Goal: Information Seeking & Learning: Learn about a topic

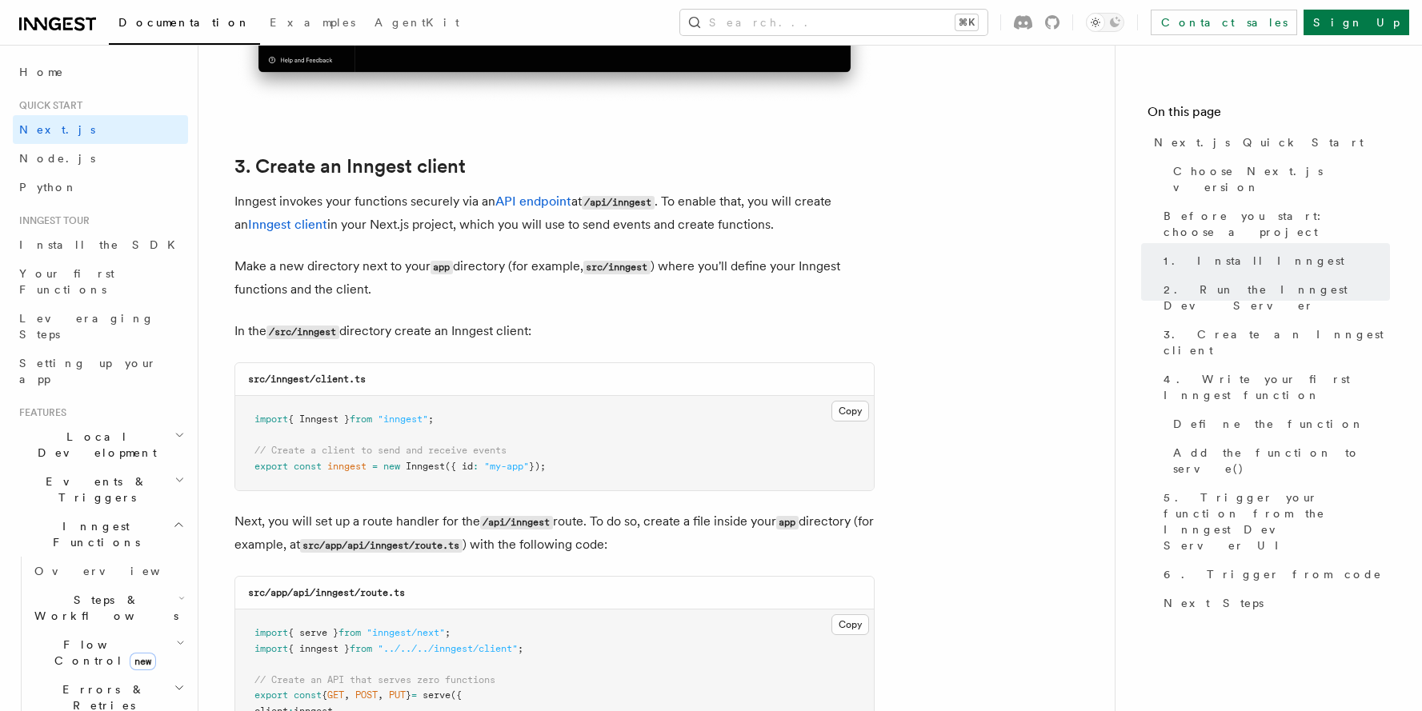
scroll to position [1808, 0]
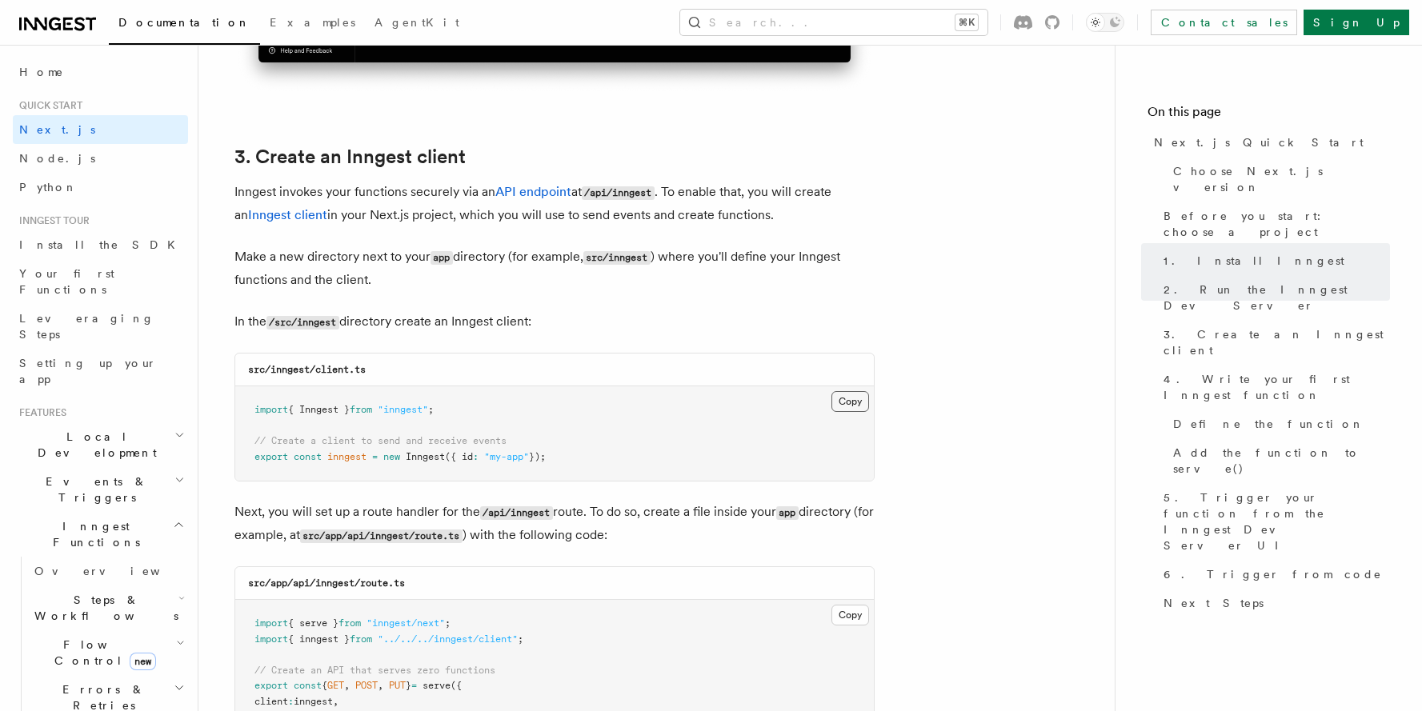
click at [838, 399] on button "Copy Copied" at bounding box center [850, 401] width 38 height 21
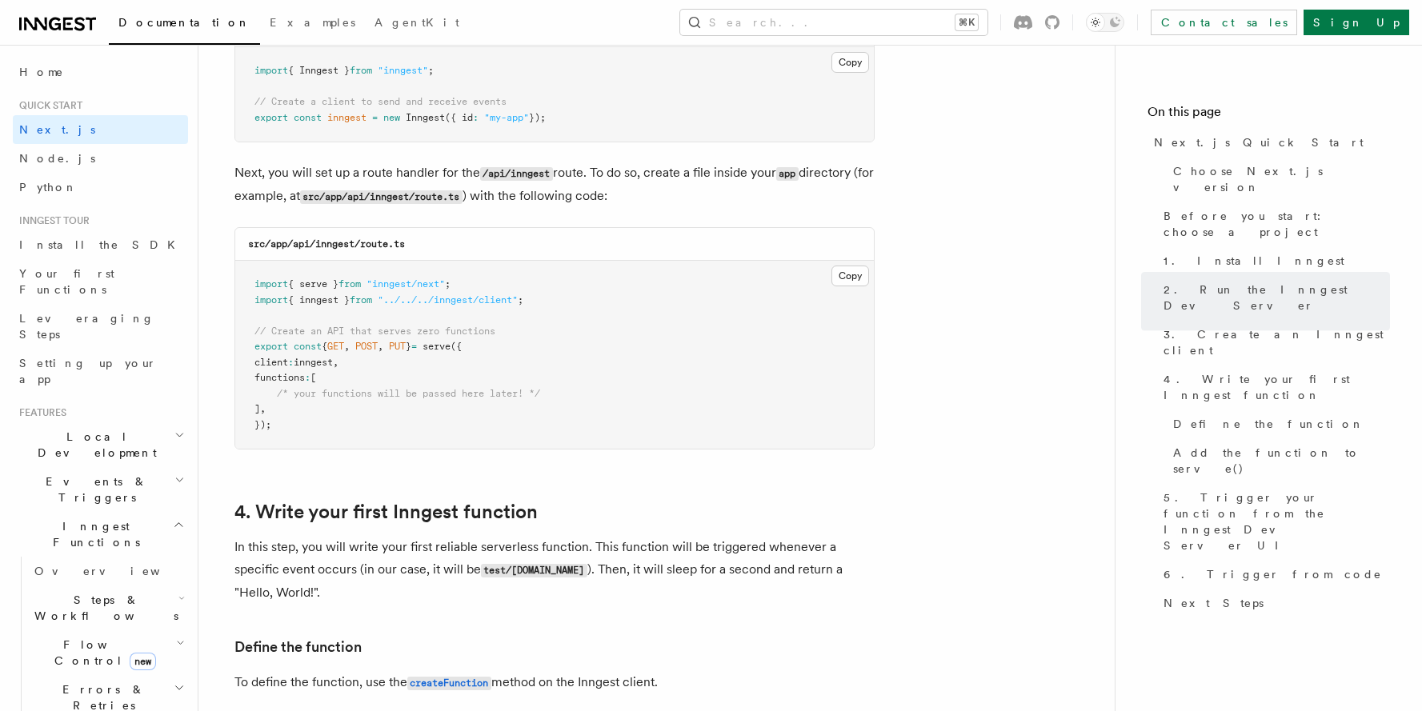
scroll to position [2150, 0]
click at [844, 270] on button "Copy Copied" at bounding box center [850, 272] width 38 height 21
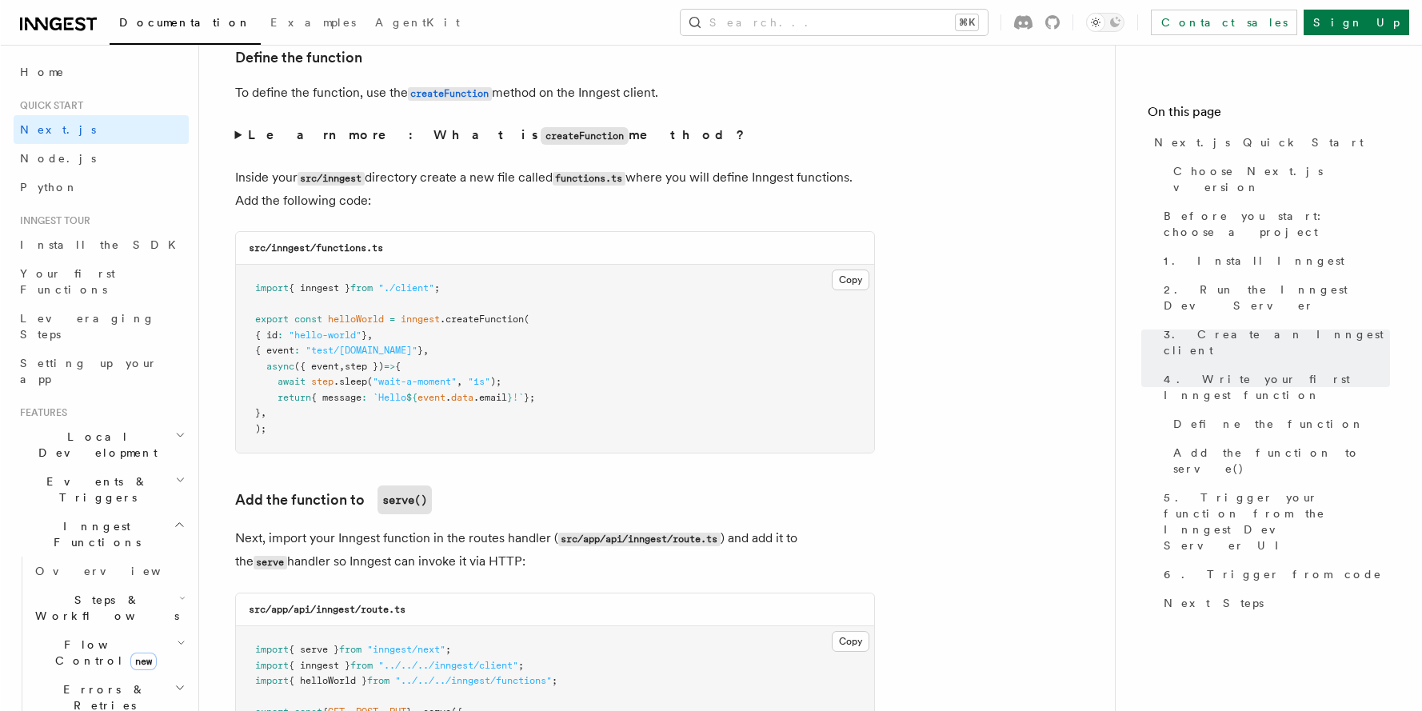
scroll to position [2738, 0]
click at [851, 281] on button "Copy Copied" at bounding box center [850, 279] width 38 height 21
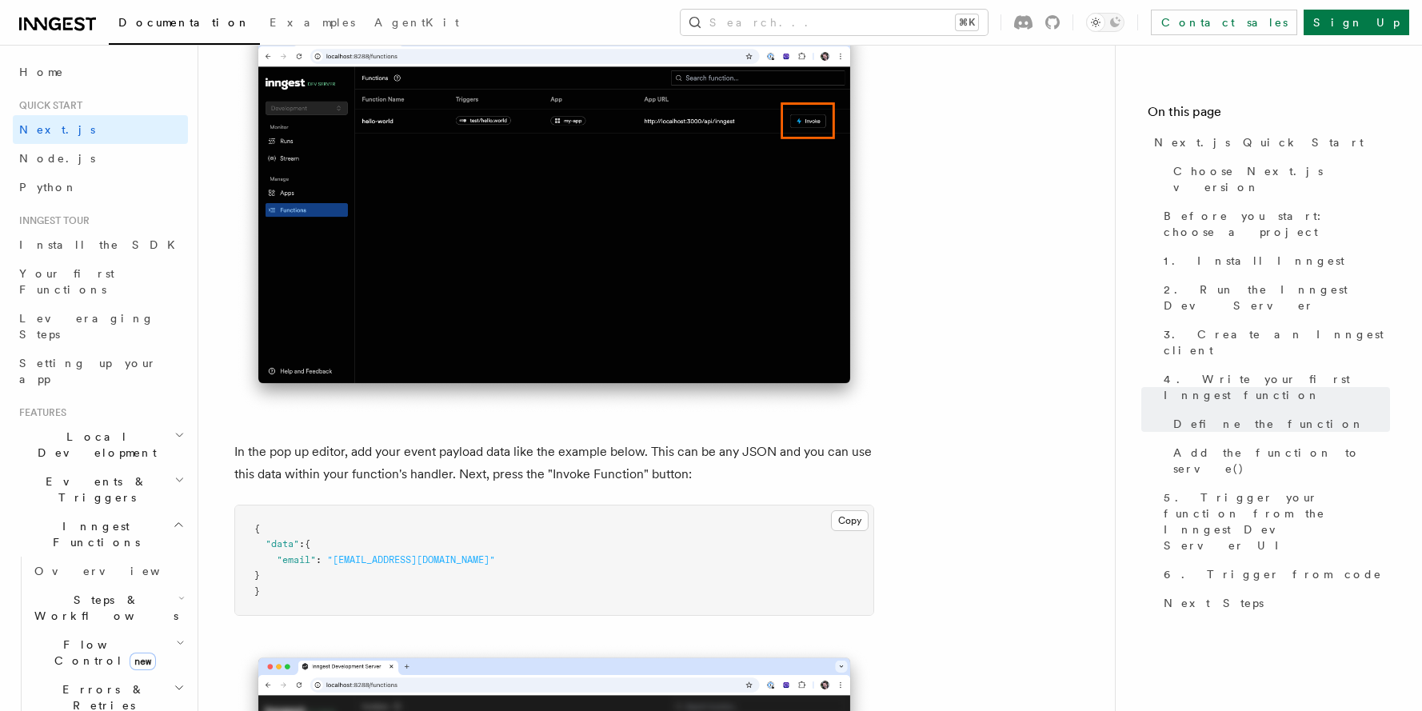
scroll to position [4429, 0]
click at [851, 516] on button "Copy Copied" at bounding box center [850, 520] width 38 height 21
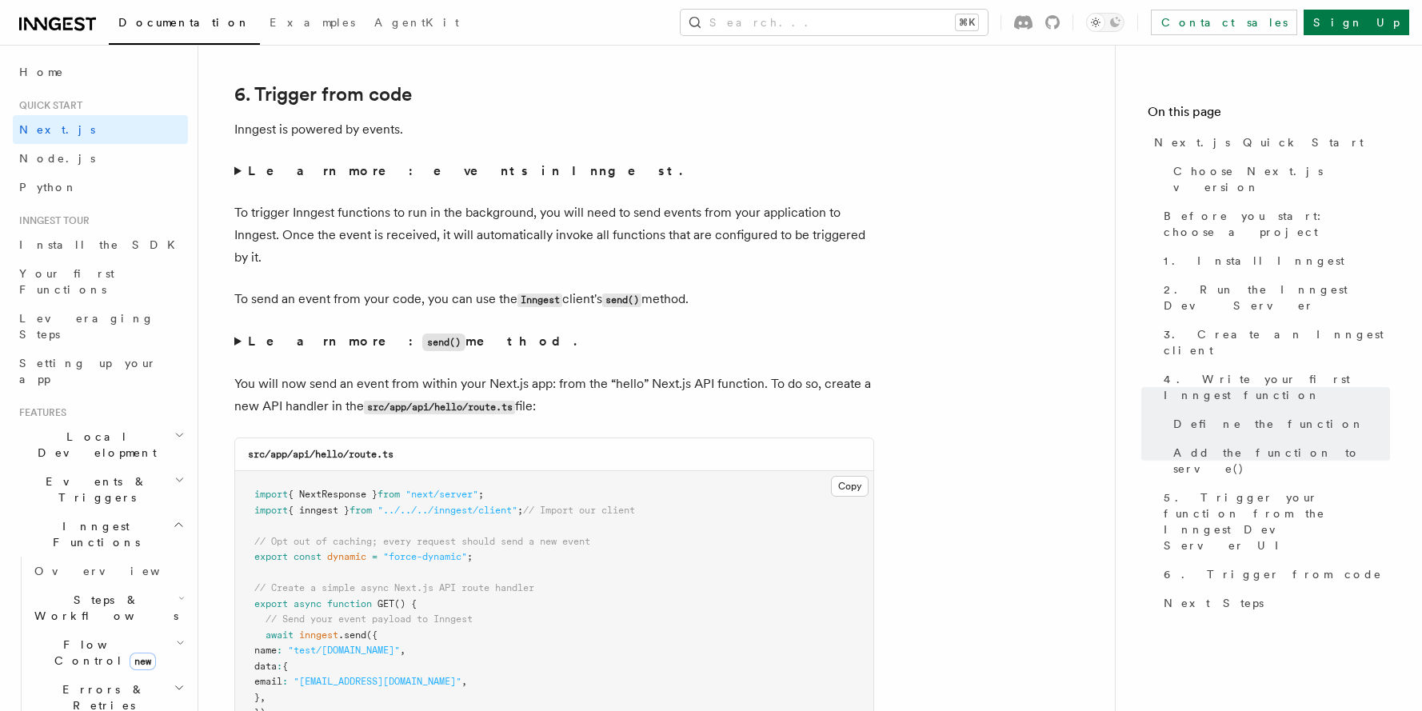
scroll to position [8102, 0]
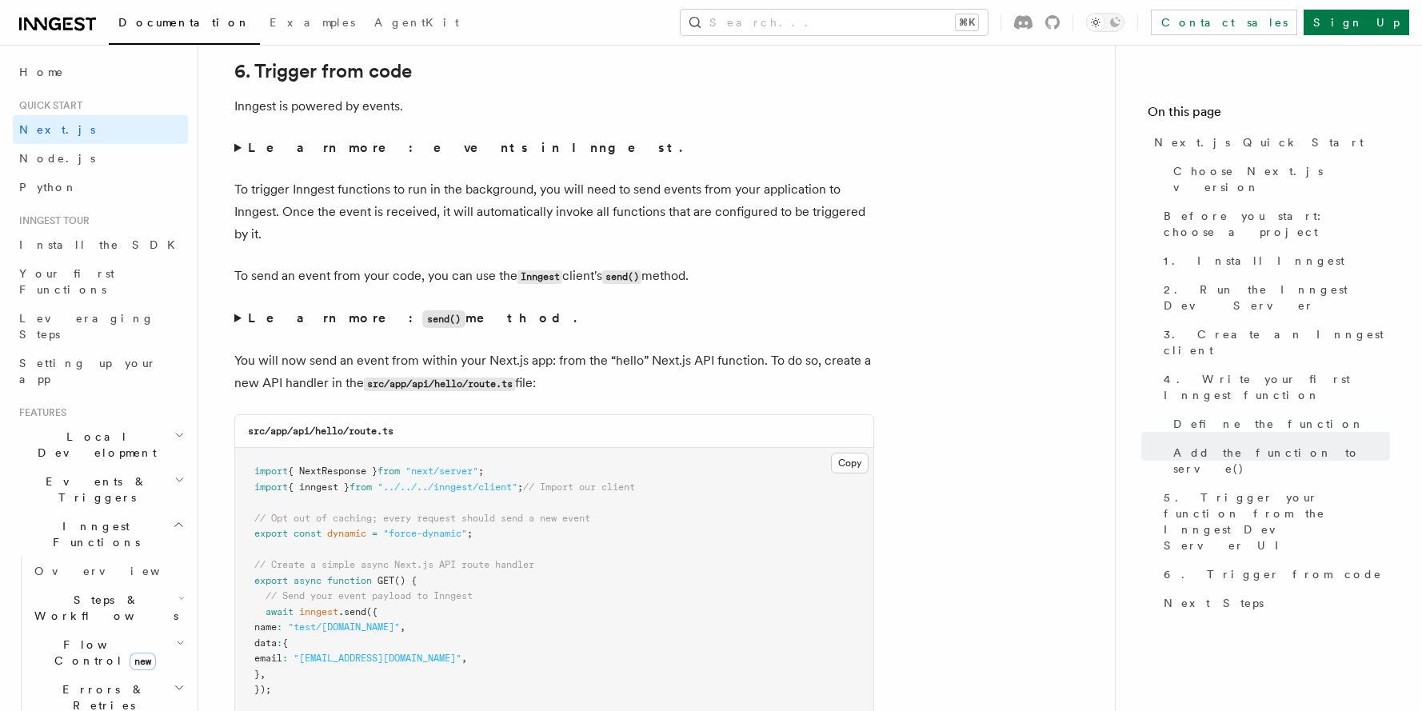
click at [363, 148] on strong "Learn more: events in Inngest." at bounding box center [467, 147] width 438 height 15
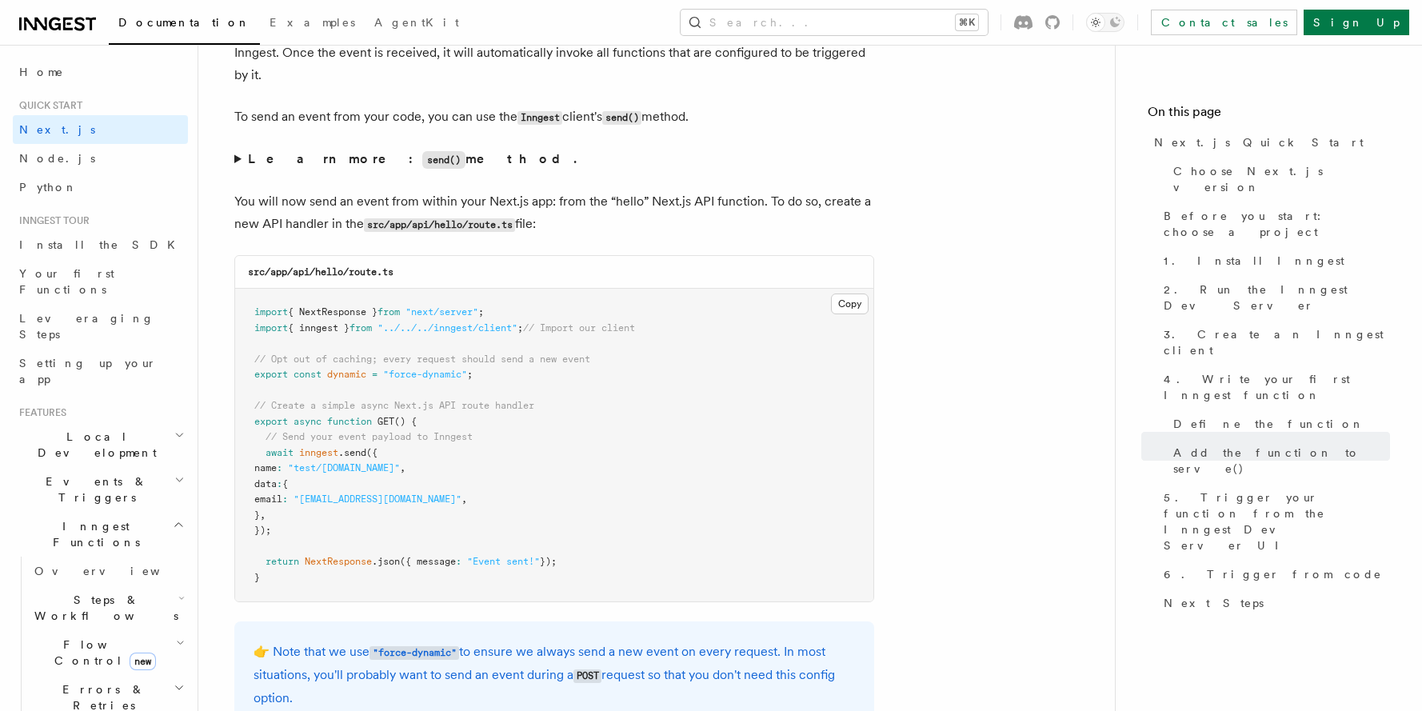
scroll to position [8446, 0]
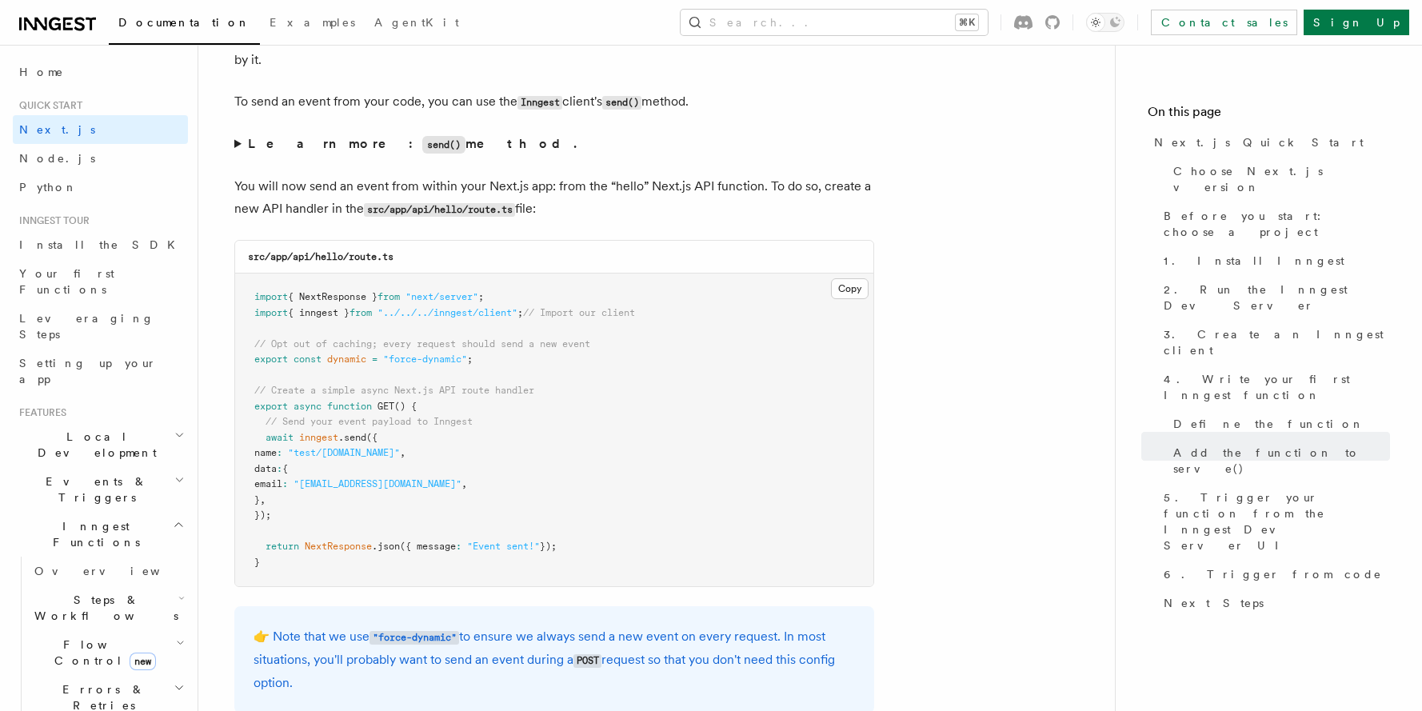
click at [306, 139] on strong "Learn more: send() method." at bounding box center [414, 143] width 332 height 15
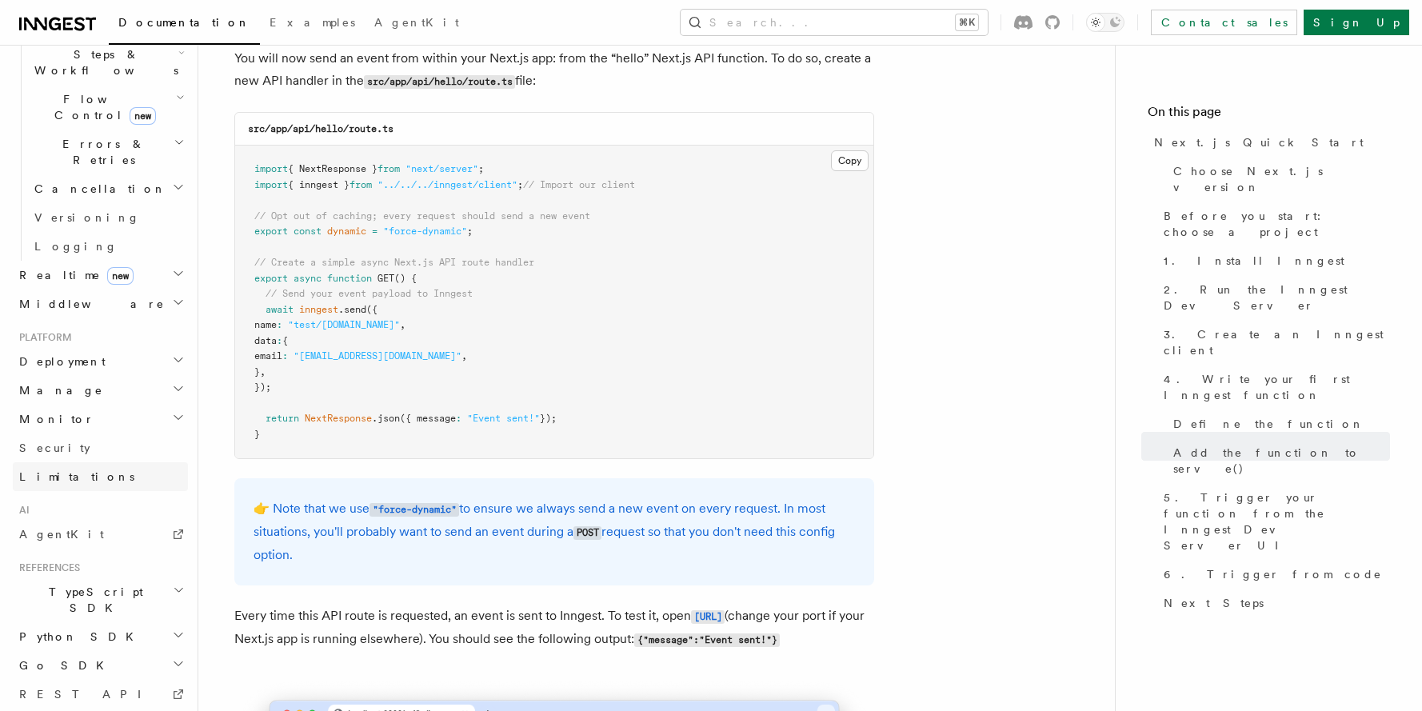
scroll to position [507, 0]
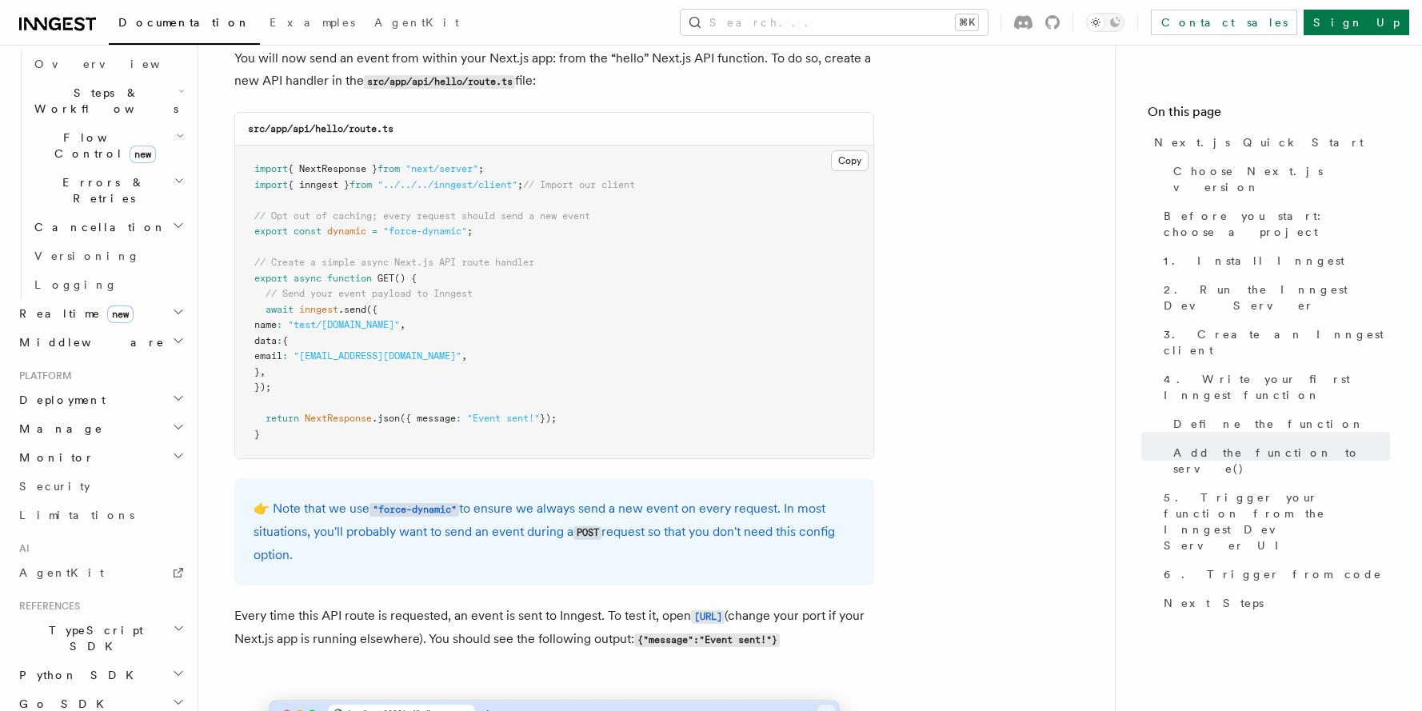
click at [120, 299] on h2 "Realtime new" at bounding box center [100, 313] width 175 height 29
click at [100, 328] on link "Overview" at bounding box center [108, 342] width 160 height 29
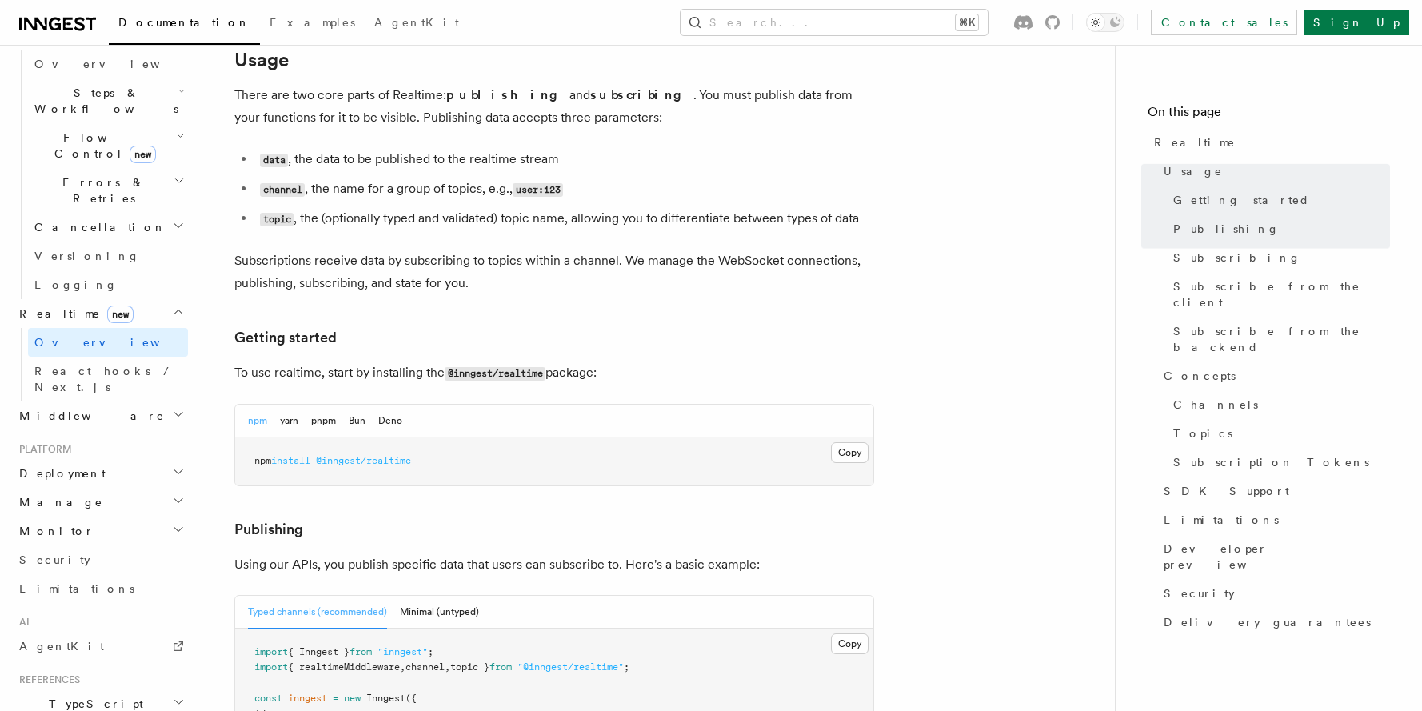
scroll to position [250, 0]
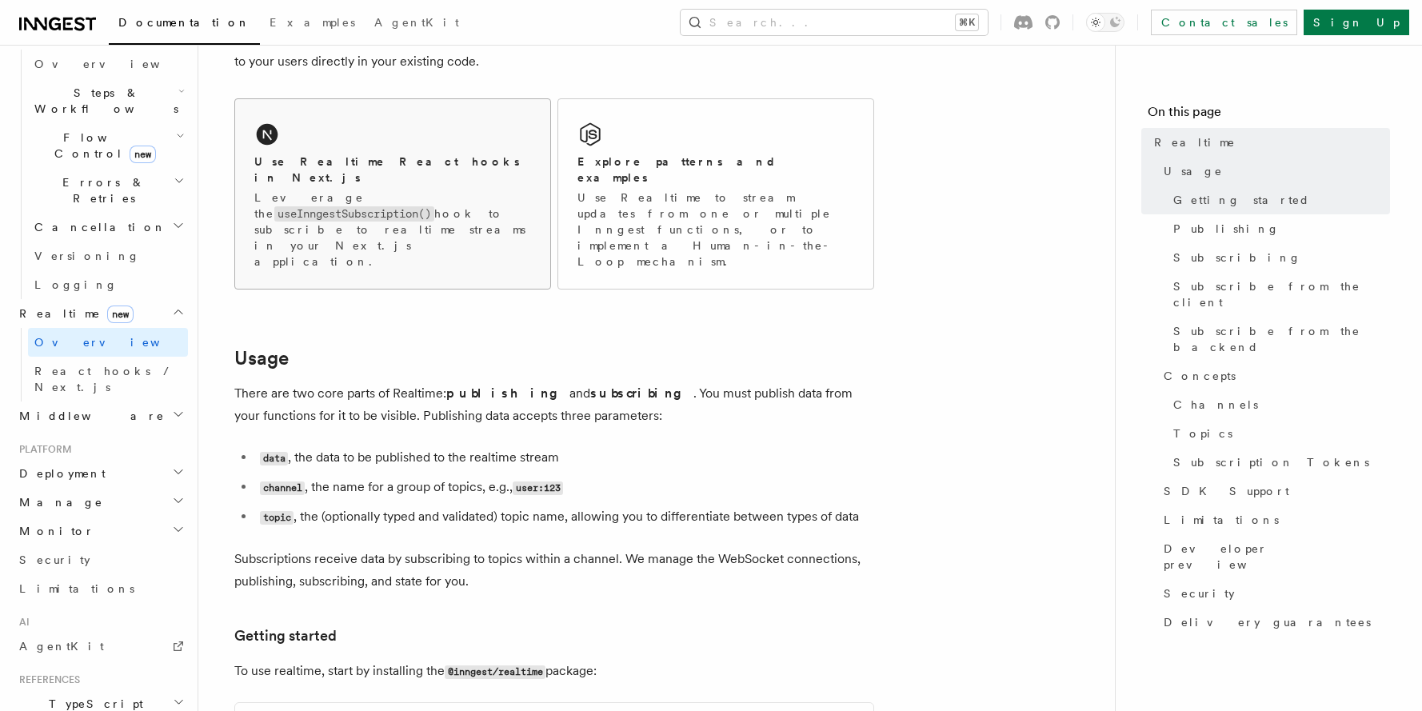
click at [364, 166] on h2 "Use Realtime React hooks in Next.js" at bounding box center [392, 170] width 277 height 32
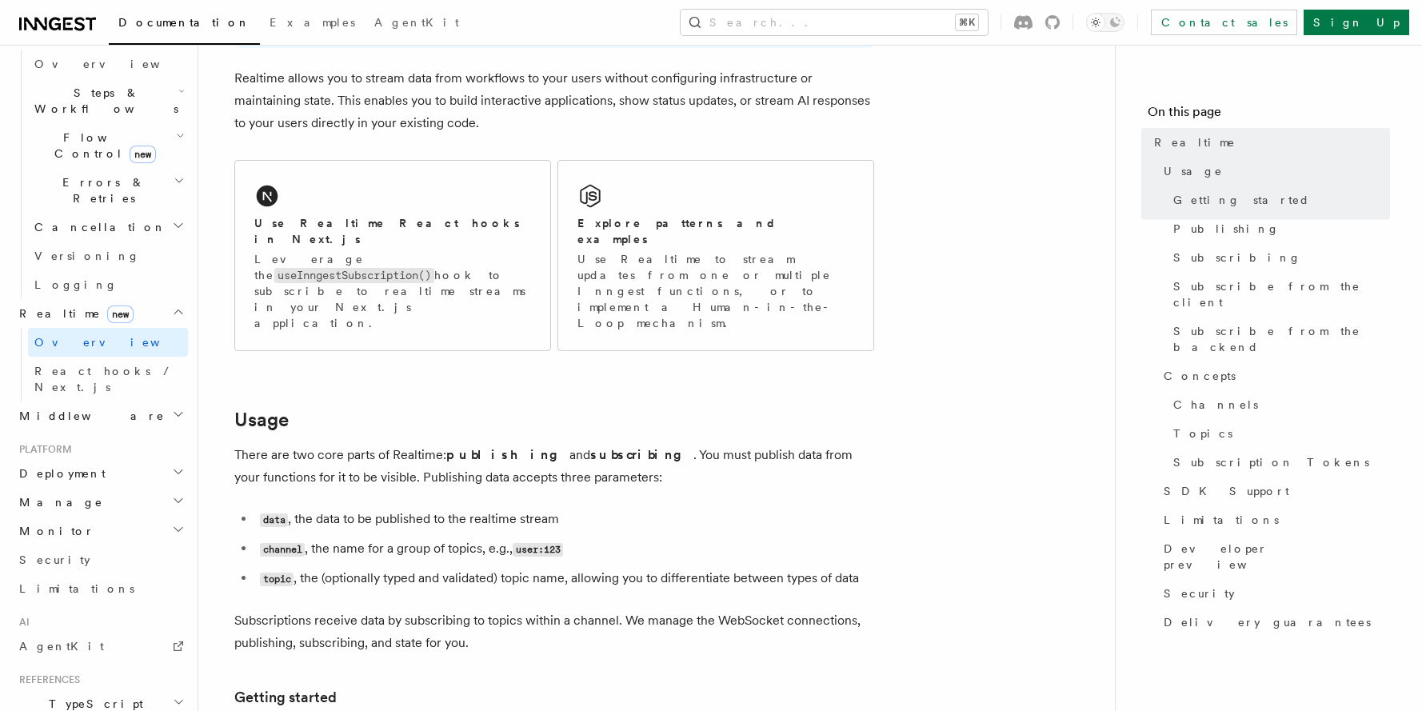
scroll to position [0, 0]
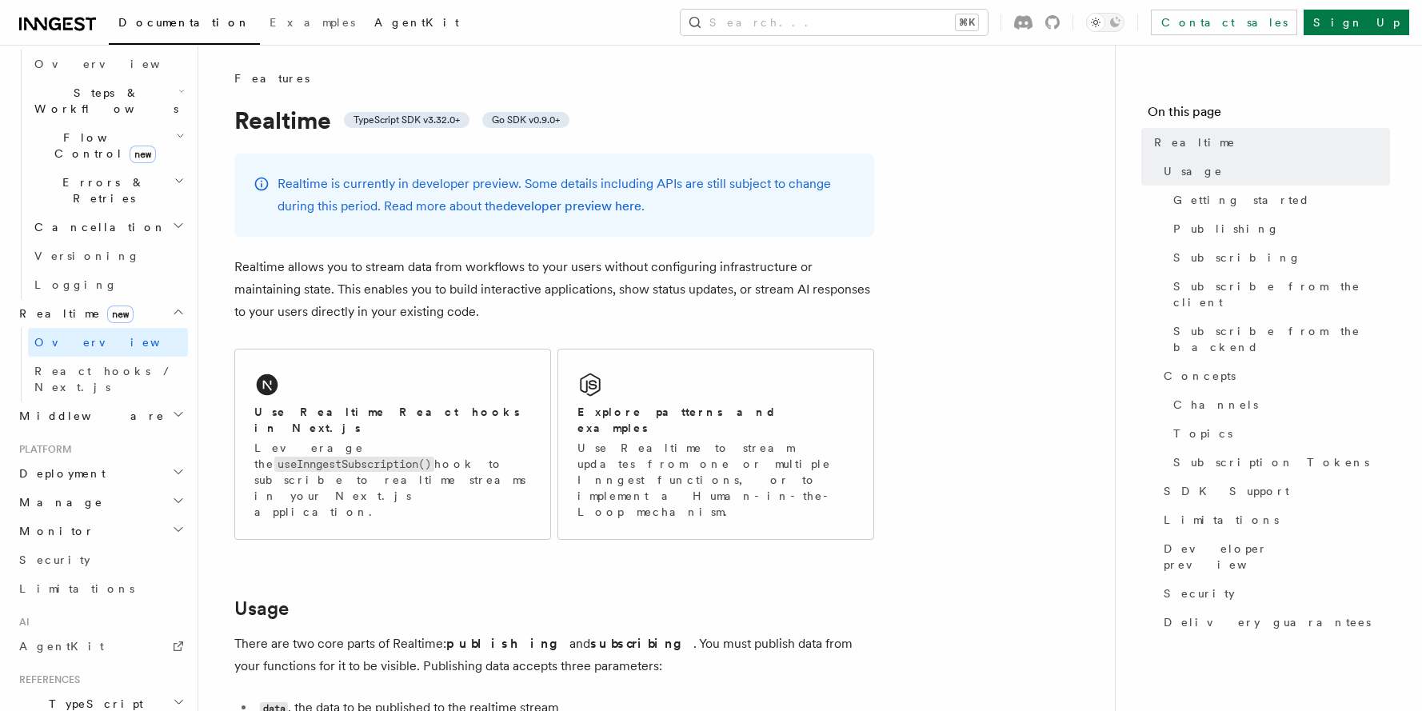
click at [374, 21] on span "AgentKit" at bounding box center [416, 22] width 85 height 13
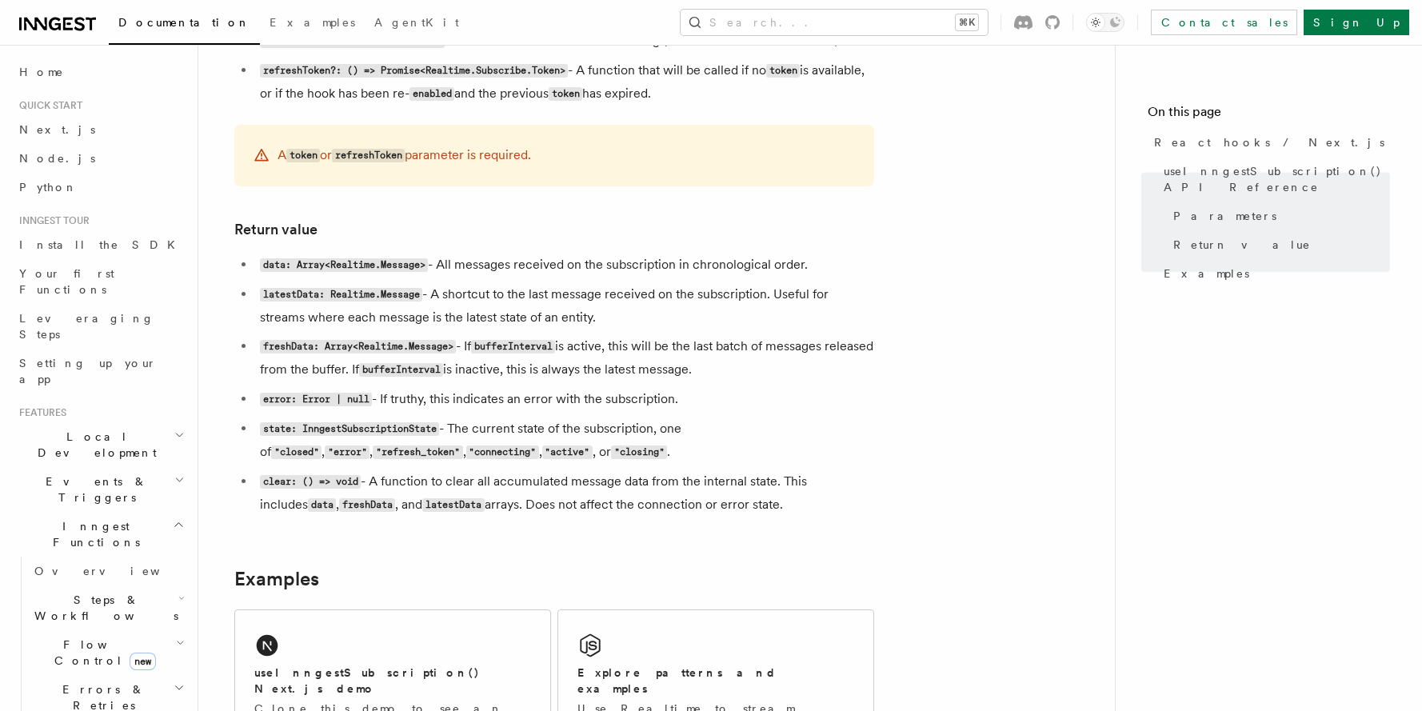
scroll to position [1543, 0]
